Goal: Task Accomplishment & Management: Use online tool/utility

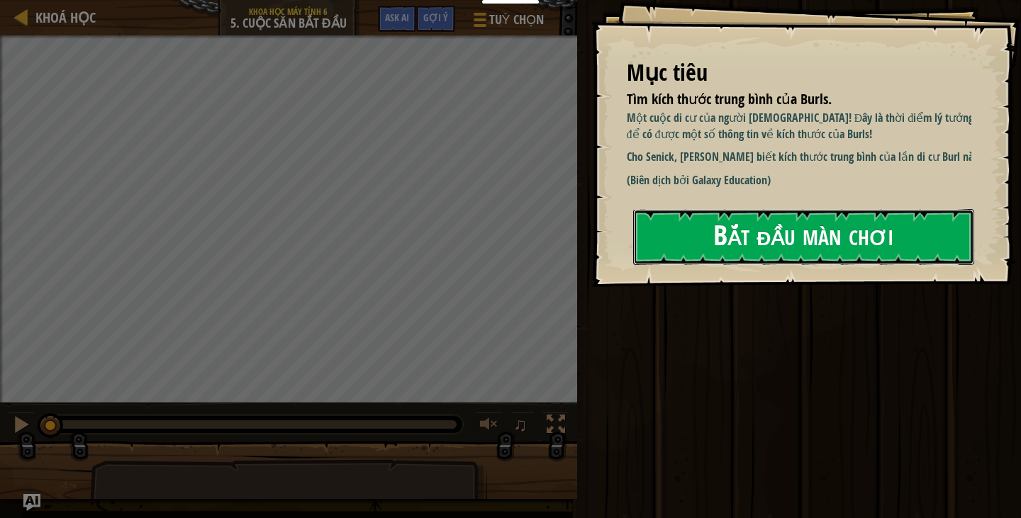
click at [369, 95] on button "Bắt đầu màn chơi" at bounding box center [803, 237] width 341 height 56
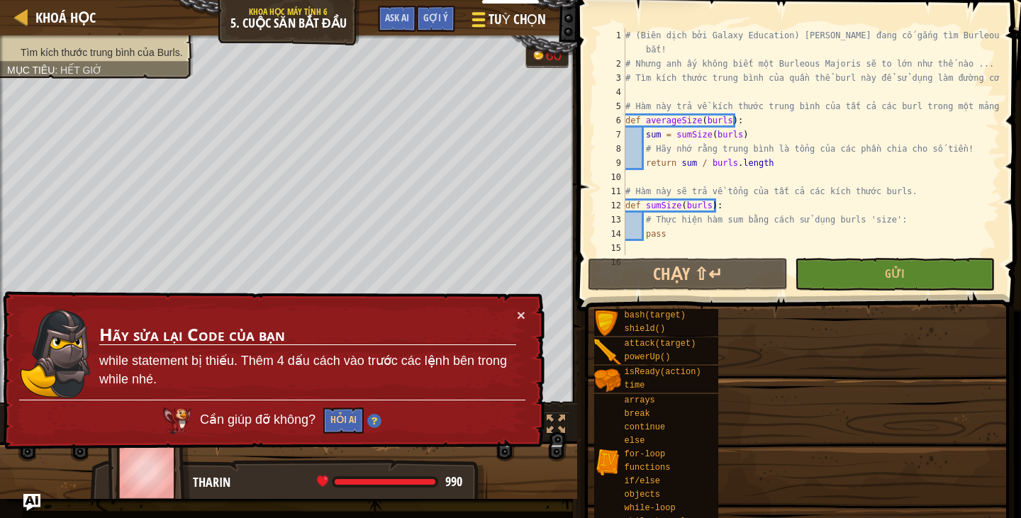
click at [369, 21] on button "Tuỳ chọn" at bounding box center [507, 22] width 94 height 35
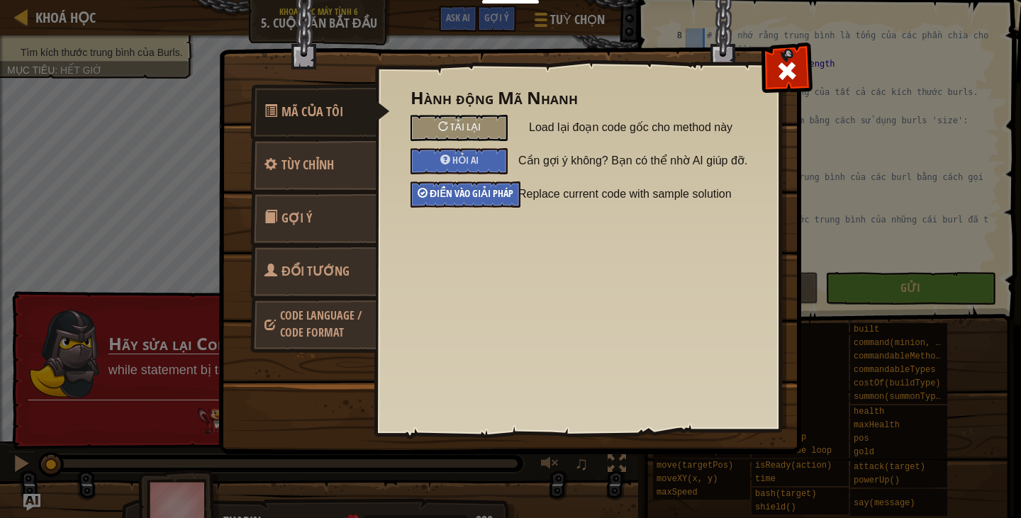
scroll to position [156, 0]
click at [369, 95] on span "Điền vào giải pháp" at bounding box center [472, 193] width 84 height 13
click at [369, 72] on span at bounding box center [787, 71] width 23 height 23
type textarea "hero.say(avgSize)"
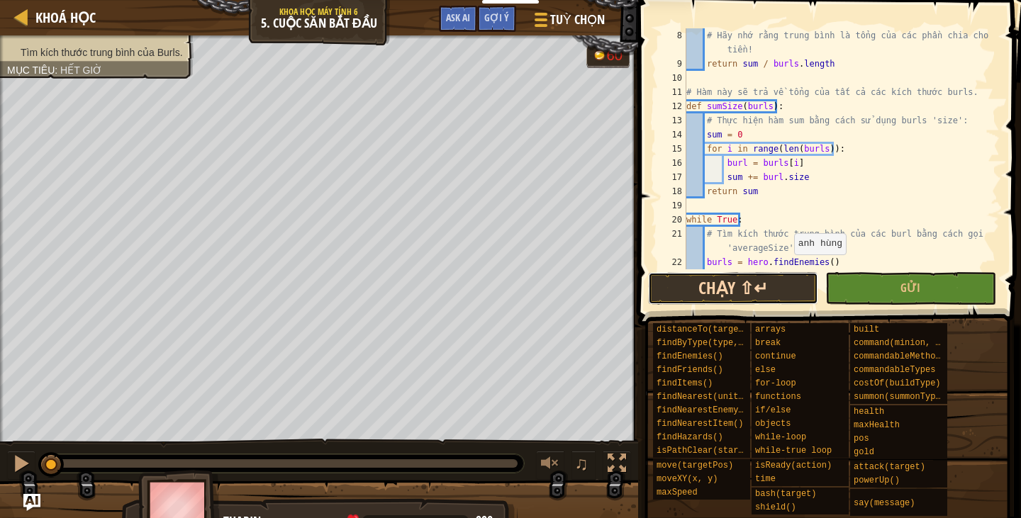
click at [369, 95] on button "Chạy ⇧↵" at bounding box center [733, 288] width 170 height 33
